Goal: Check status: Check status

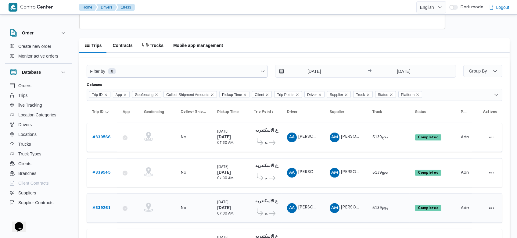
scroll to position [433, 0]
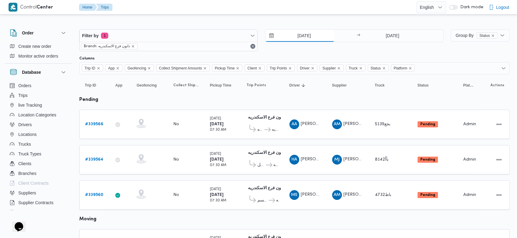
click at [293, 34] on input "27/9/2025" at bounding box center [299, 36] width 69 height 12
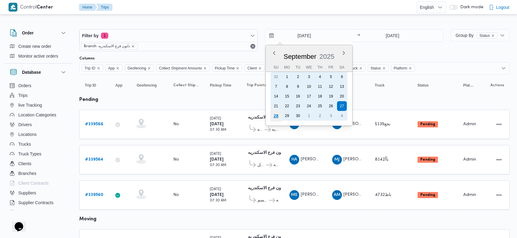
click at [276, 116] on div "28" at bounding box center [276, 116] width 12 height 12
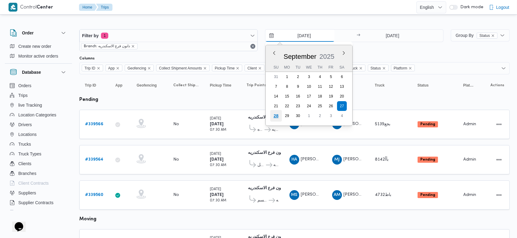
type input "[DATE]"
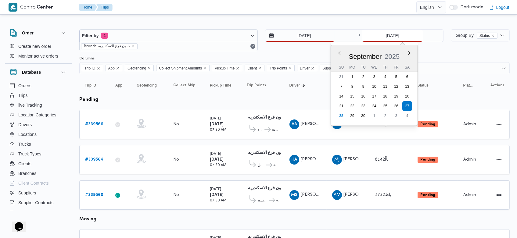
click at [381, 38] on input "27/9/2025" at bounding box center [392, 36] width 61 height 12
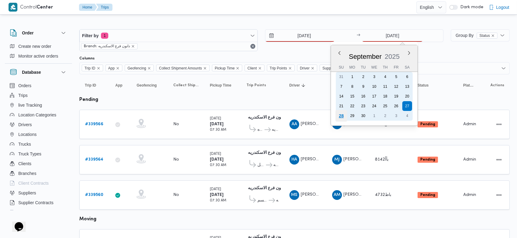
click at [340, 115] on div "28" at bounding box center [341, 116] width 12 height 12
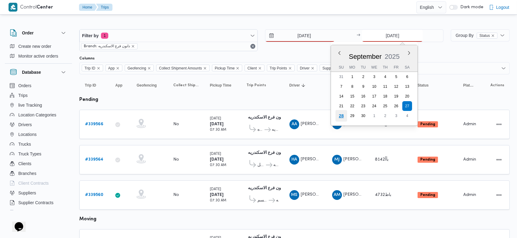
type input "[DATE]"
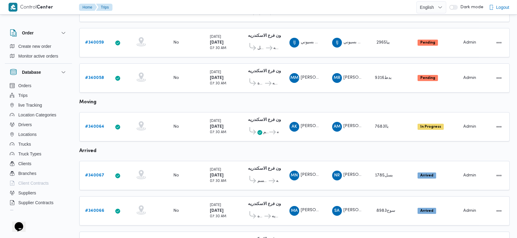
scroll to position [328, 0]
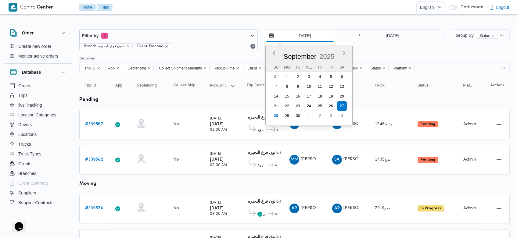
click at [296, 35] on input "27/9/2025" at bounding box center [299, 36] width 69 height 12
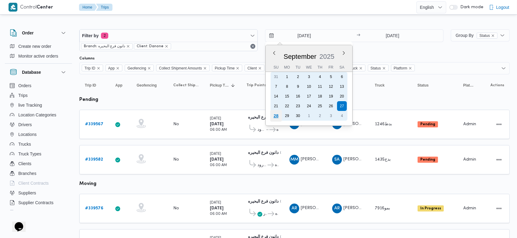
click at [276, 119] on div "28" at bounding box center [276, 116] width 12 height 12
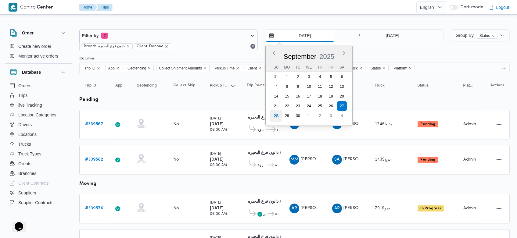
type input "[DATE]"
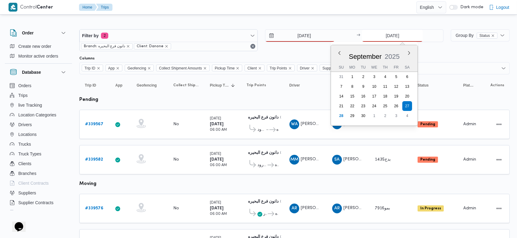
click at [382, 36] on input "27/9/2025" at bounding box center [392, 36] width 61 height 12
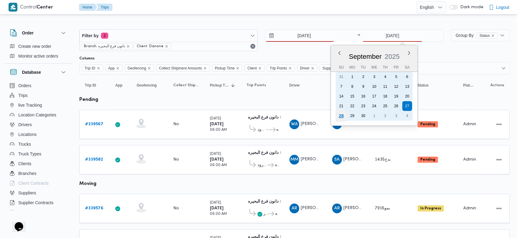
click at [341, 119] on div "28" at bounding box center [341, 116] width 12 height 12
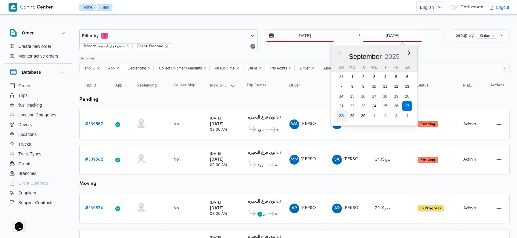
type input "[DATE]"
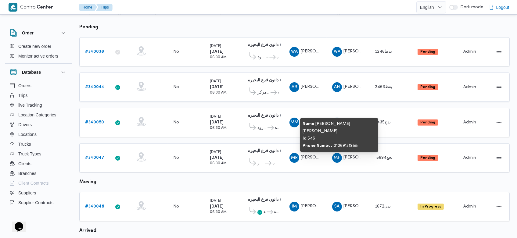
scroll to position [71, 0]
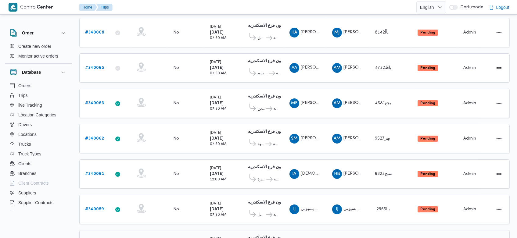
scroll to position [161, 0]
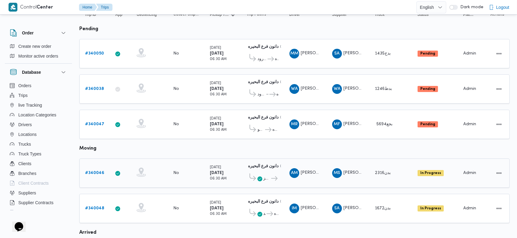
click at [234, 166] on div "Sunday 28/9/2025 06:30 AM" at bounding box center [222, 173] width 30 height 22
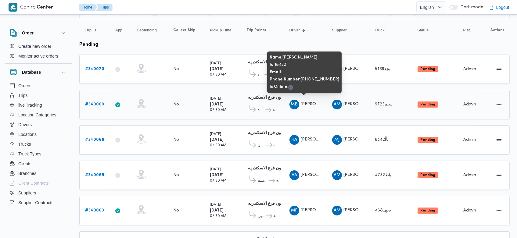
scroll to position [34, 0]
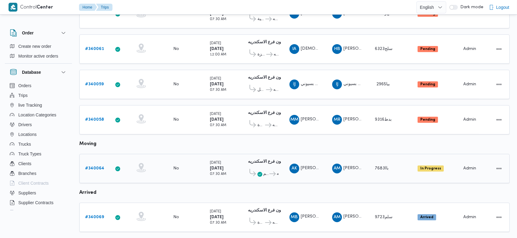
scroll to position [251, 0]
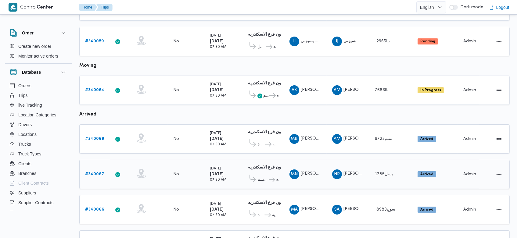
scroll to position [286, 0]
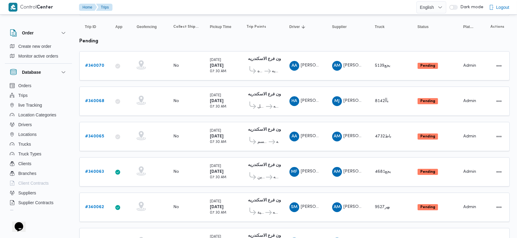
scroll to position [58, 0]
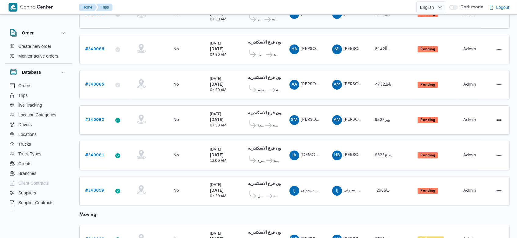
scroll to position [144, 0]
